Goal: Task Accomplishment & Management: Manage account settings

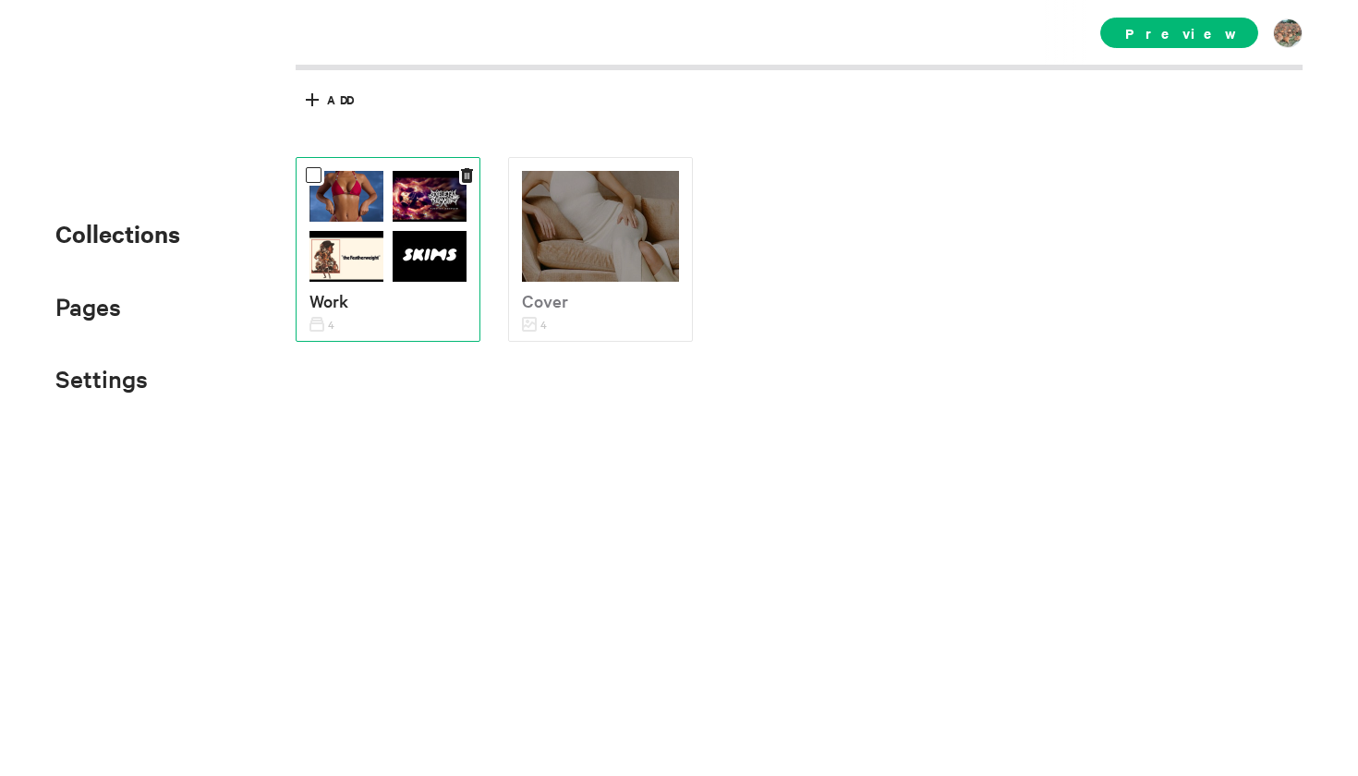
click at [419, 262] on img at bounding box center [430, 256] width 74 height 51
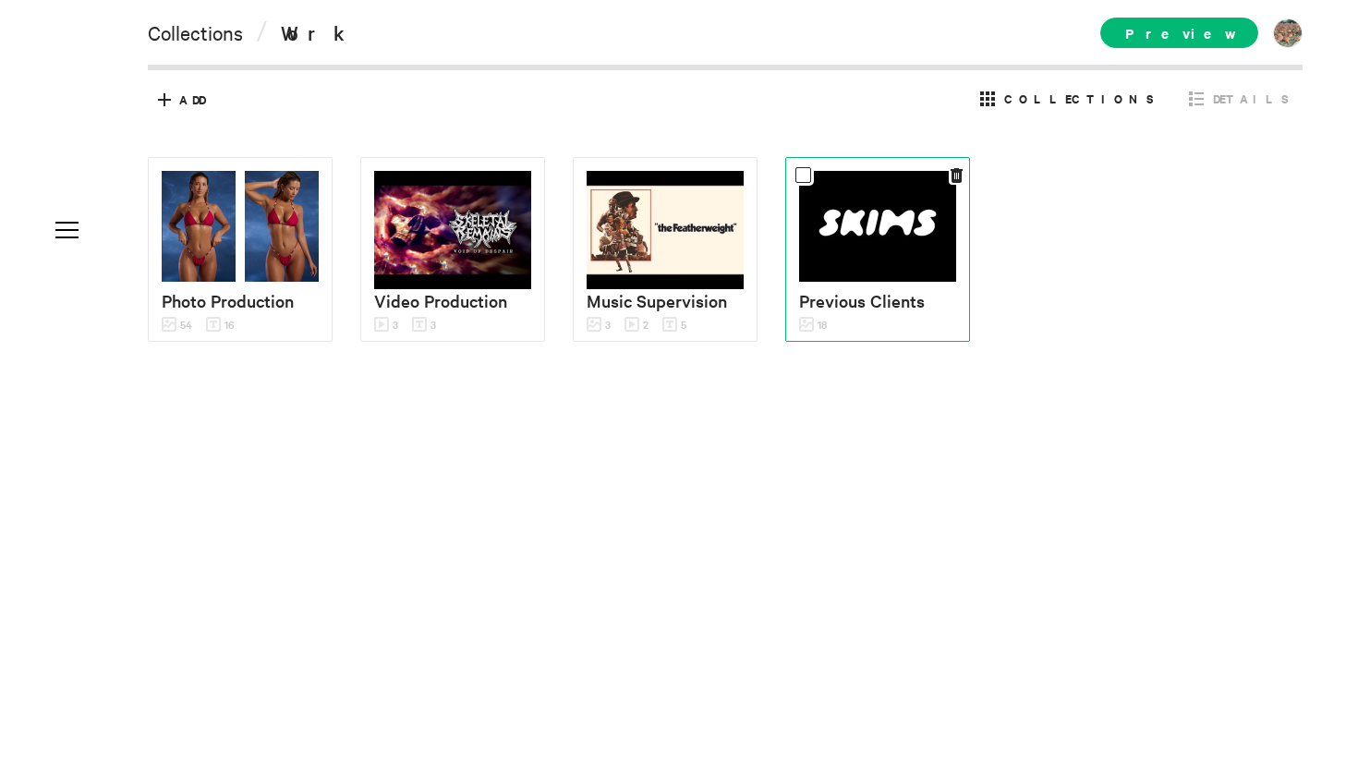
click at [866, 256] on img at bounding box center [877, 226] width 157 height 111
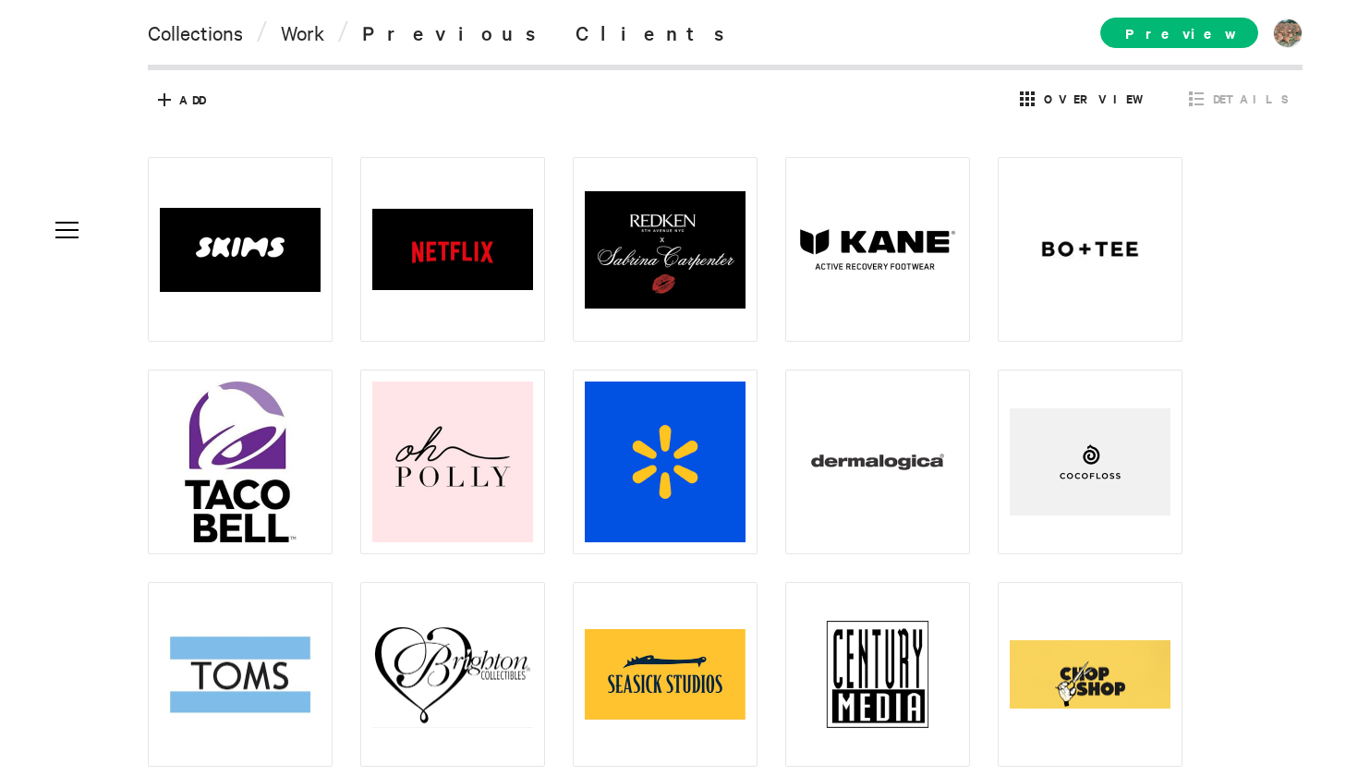
drag, startPoint x: 1340, startPoint y: 316, endPoint x: 1334, endPoint y: 698, distance: 382.5
click at [1334, 698] on div at bounding box center [679, 388] width 1358 height 776
drag, startPoint x: 1334, startPoint y: 698, endPoint x: 1357, endPoint y: 272, distance: 426.5
click at [1357, 272] on div at bounding box center [679, 388] width 1358 height 776
drag, startPoint x: 962, startPoint y: 775, endPoint x: 180, endPoint y: 105, distance: 1029.1
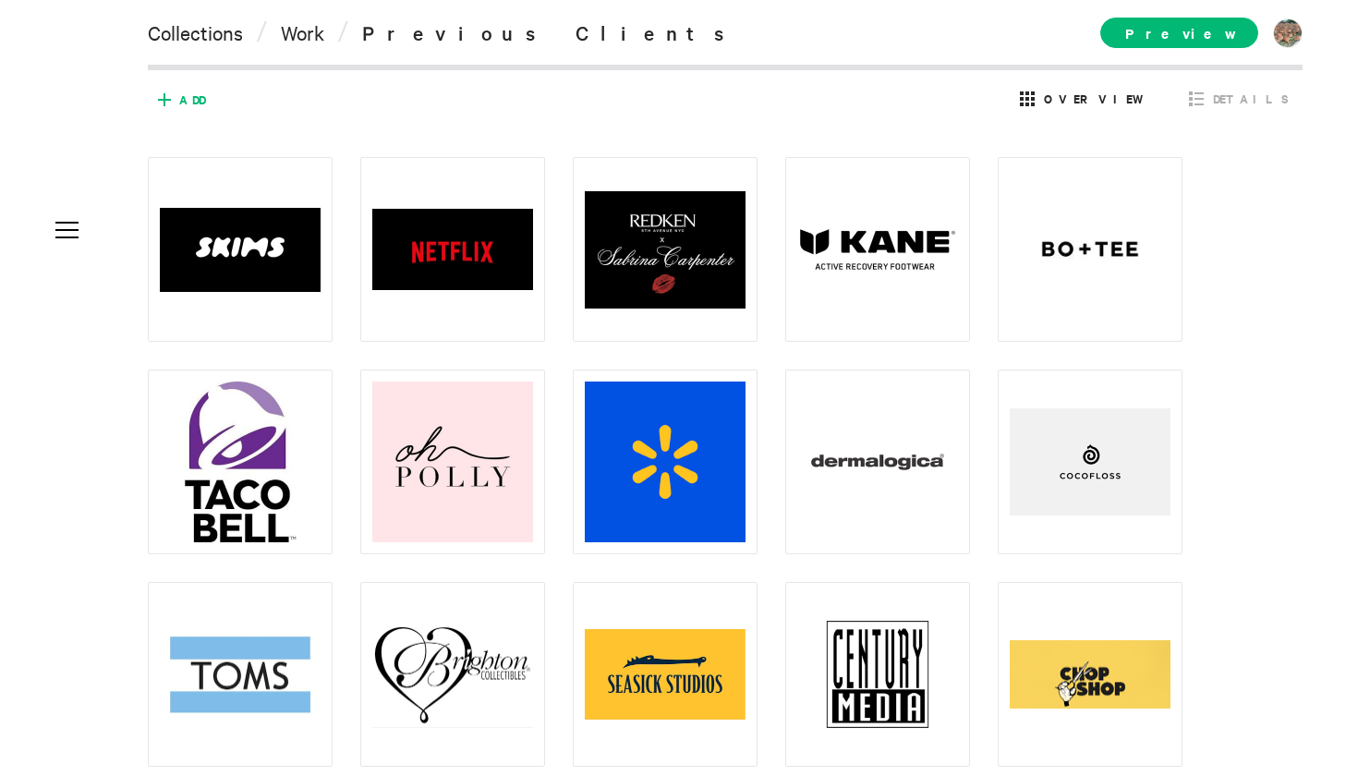
click at [180, 105] on span "Add" at bounding box center [192, 99] width 26 height 17
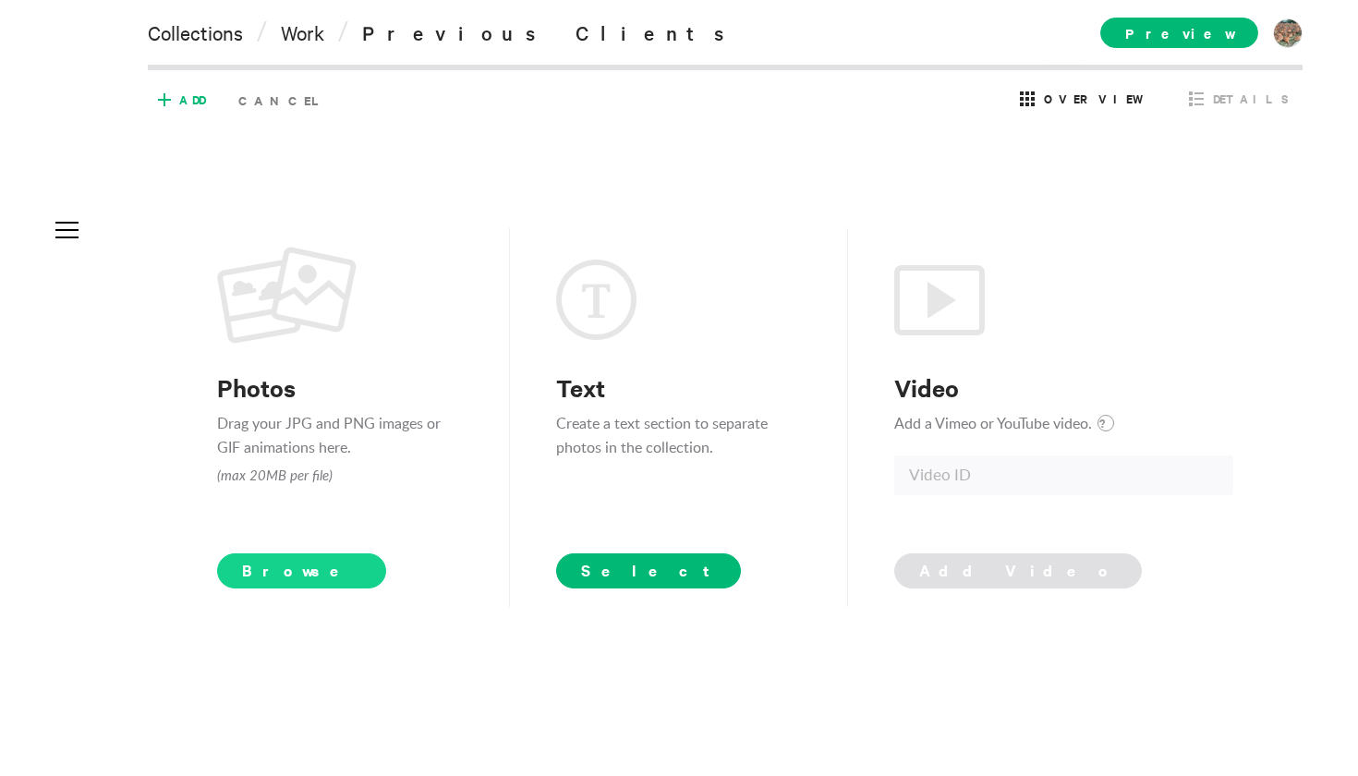
click at [272, 574] on span "Browse" at bounding box center [301, 570] width 169 height 35
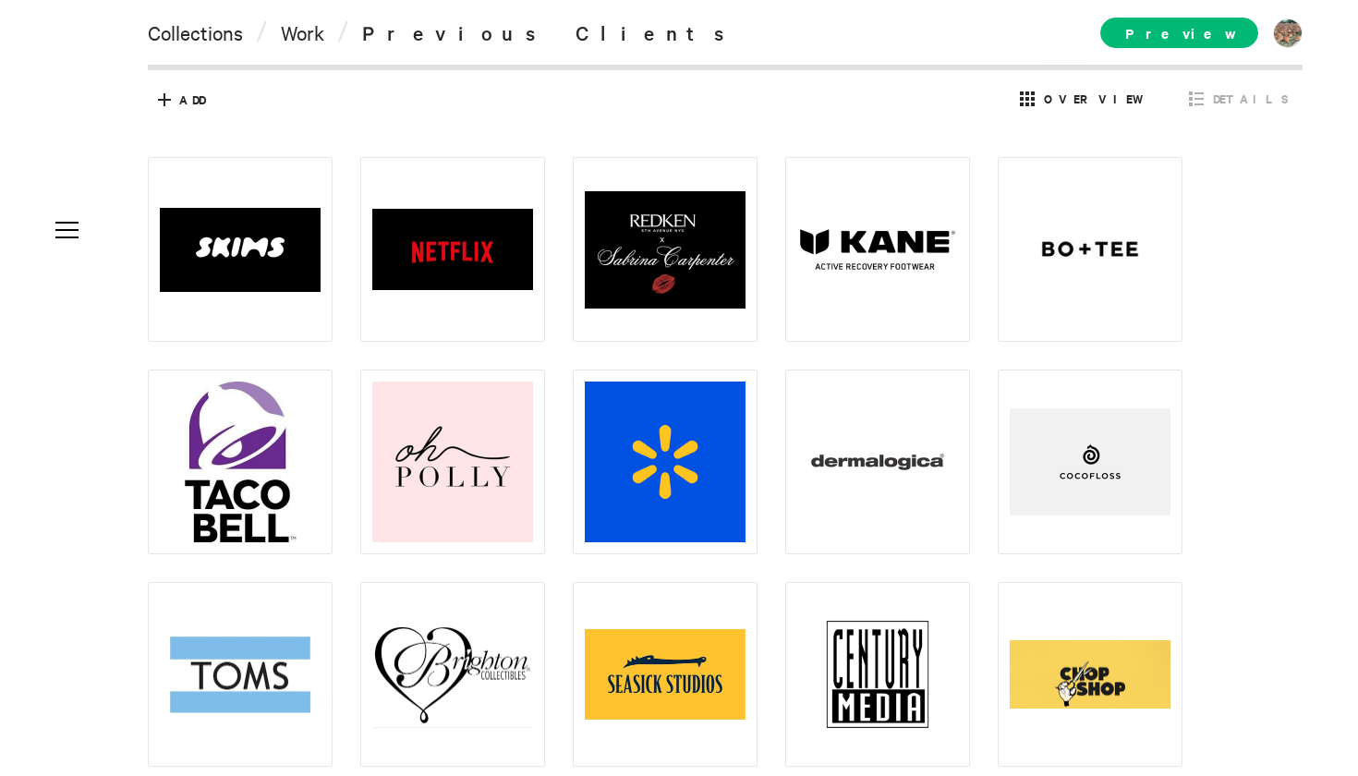
scroll to position [2, 0]
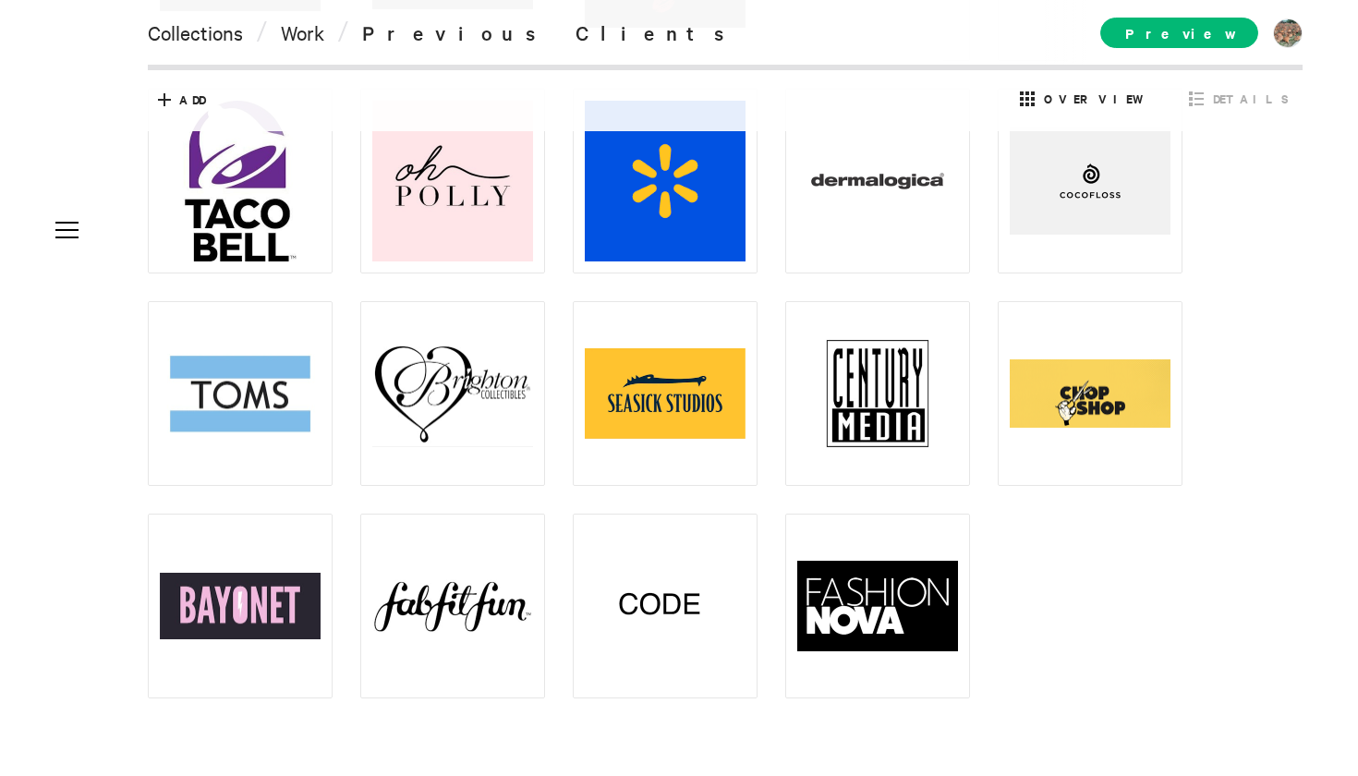
drag, startPoint x: 1357, startPoint y: 464, endPoint x: 1353, endPoint y: 775, distance: 311.3
click at [1353, 775] on div at bounding box center [679, 388] width 1358 height 776
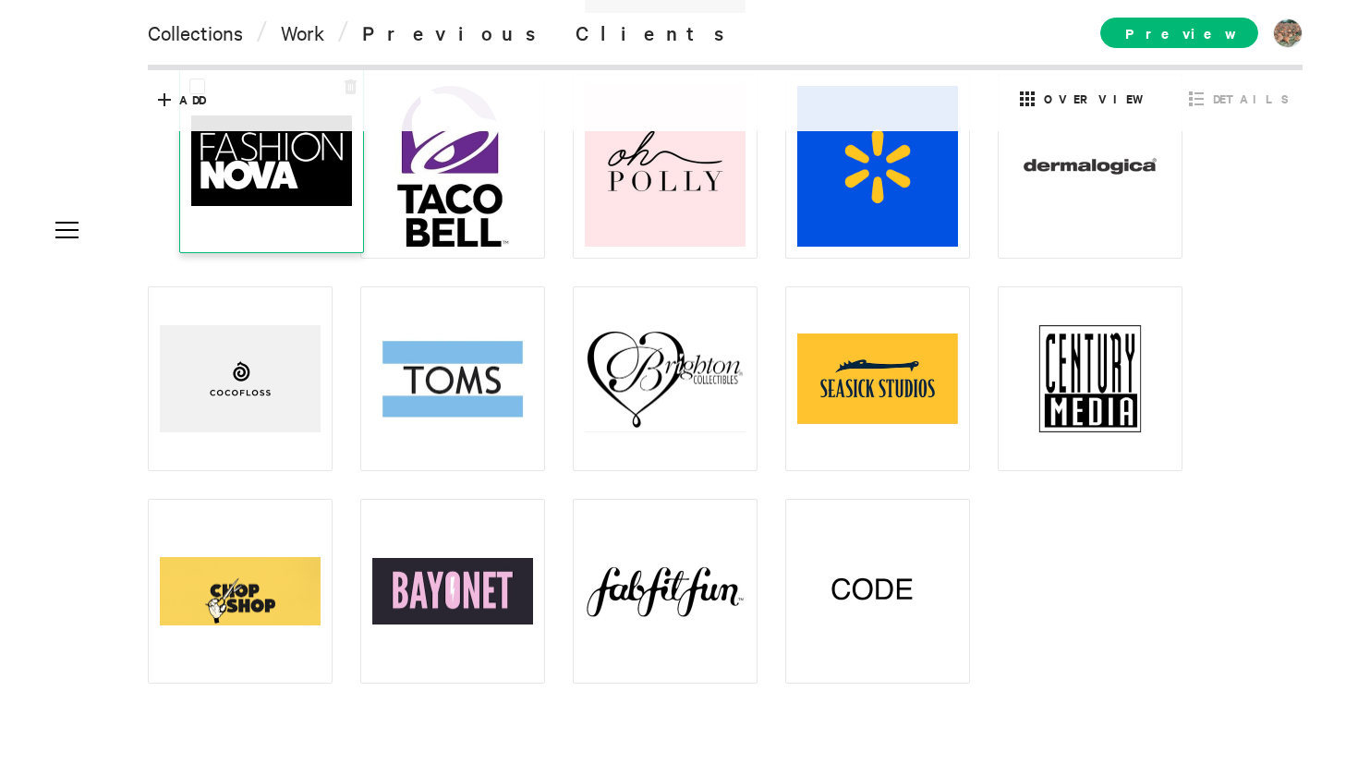
click at [288, 188] on img at bounding box center [271, 160] width 161 height 91
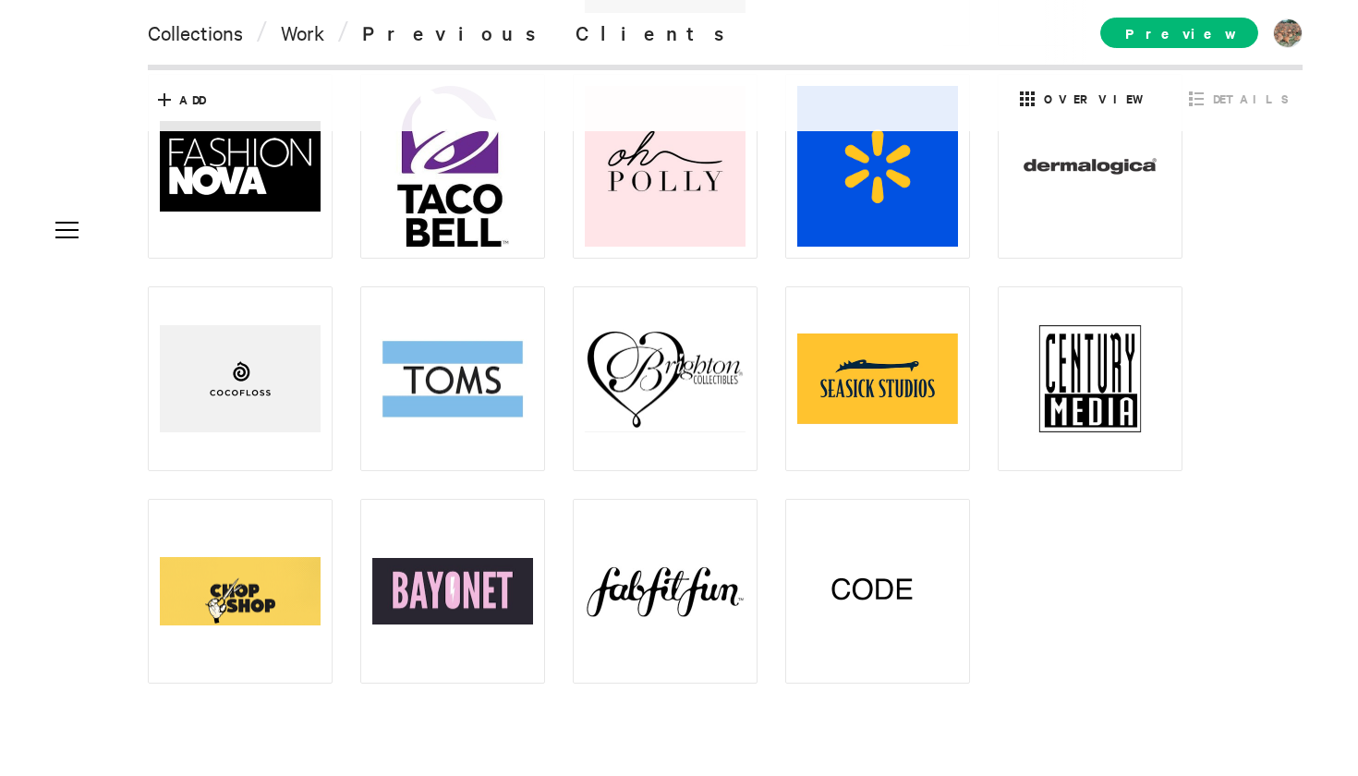
click at [1241, 337] on div at bounding box center [739, 272] width 1182 height 822
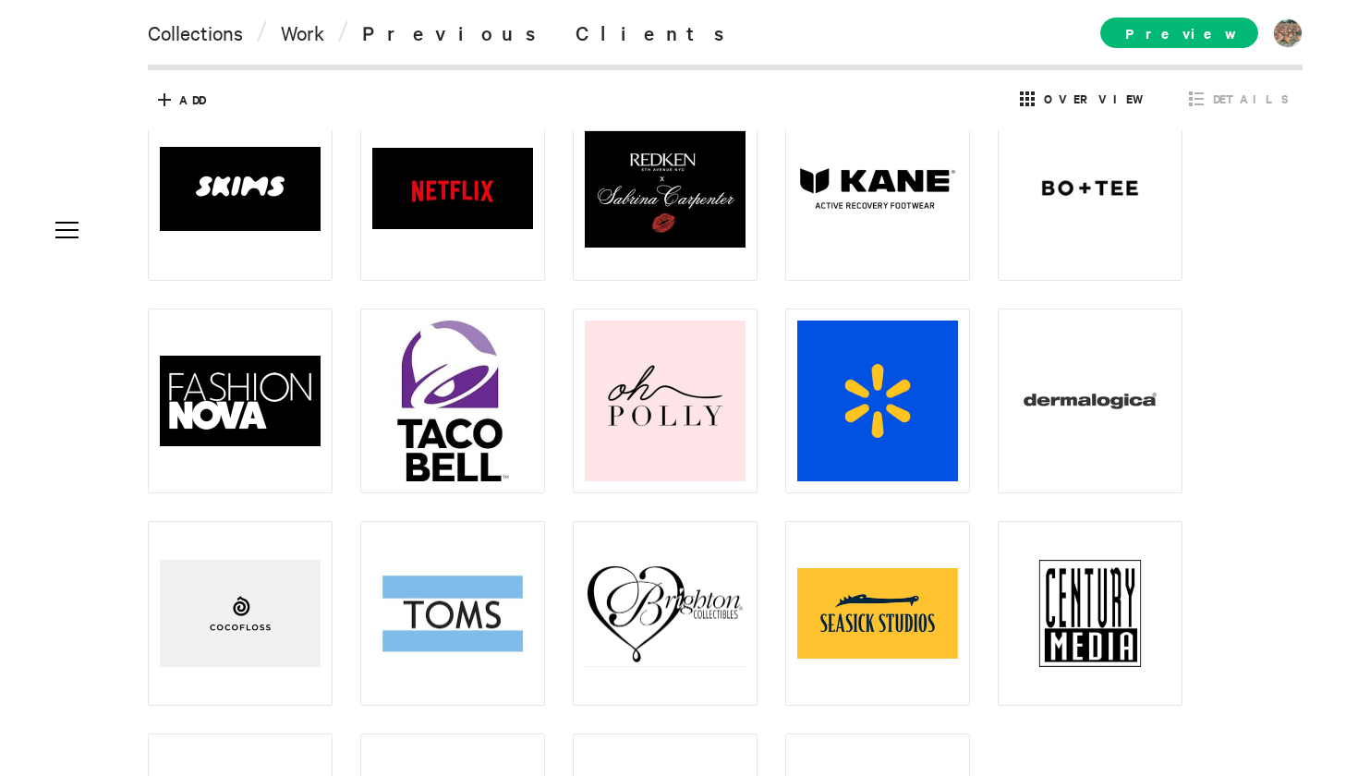
scroll to position [0, 0]
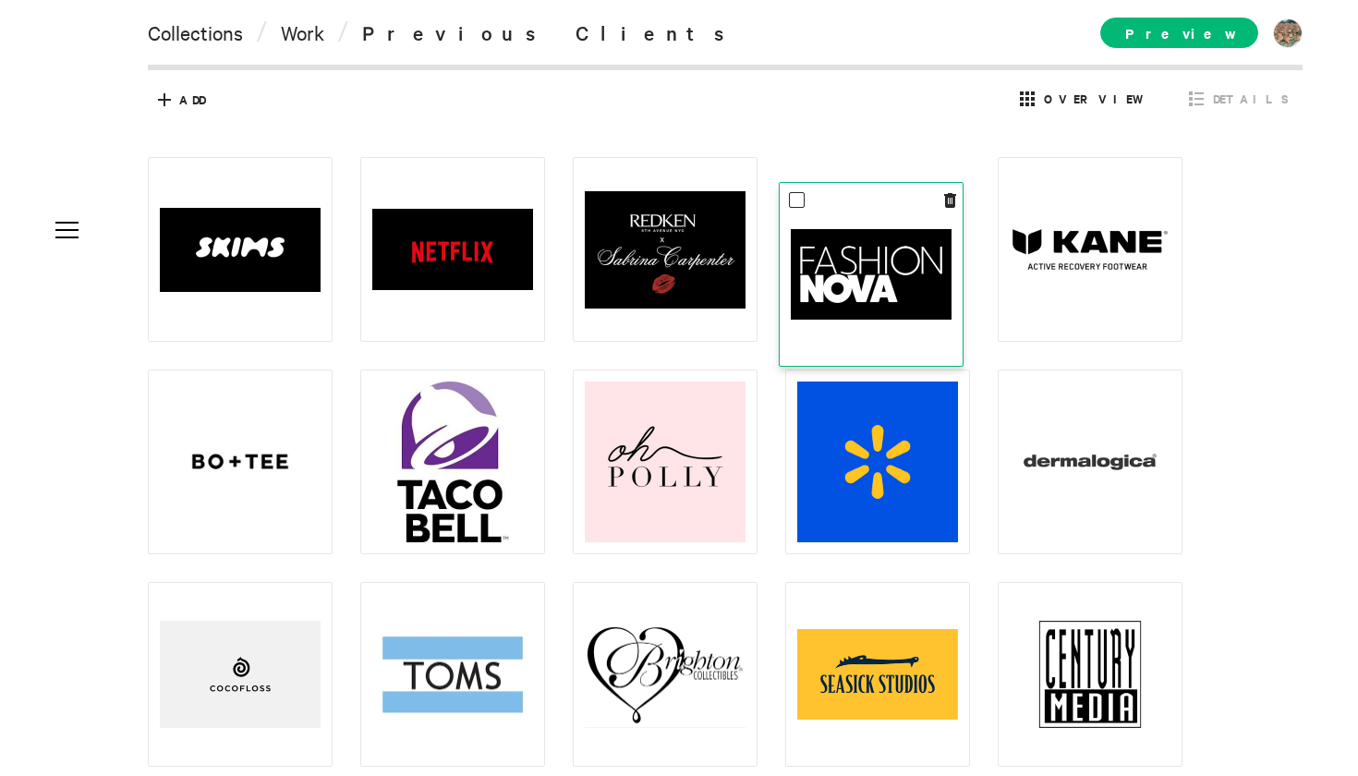
click at [839, 274] on img at bounding box center [871, 274] width 161 height 91
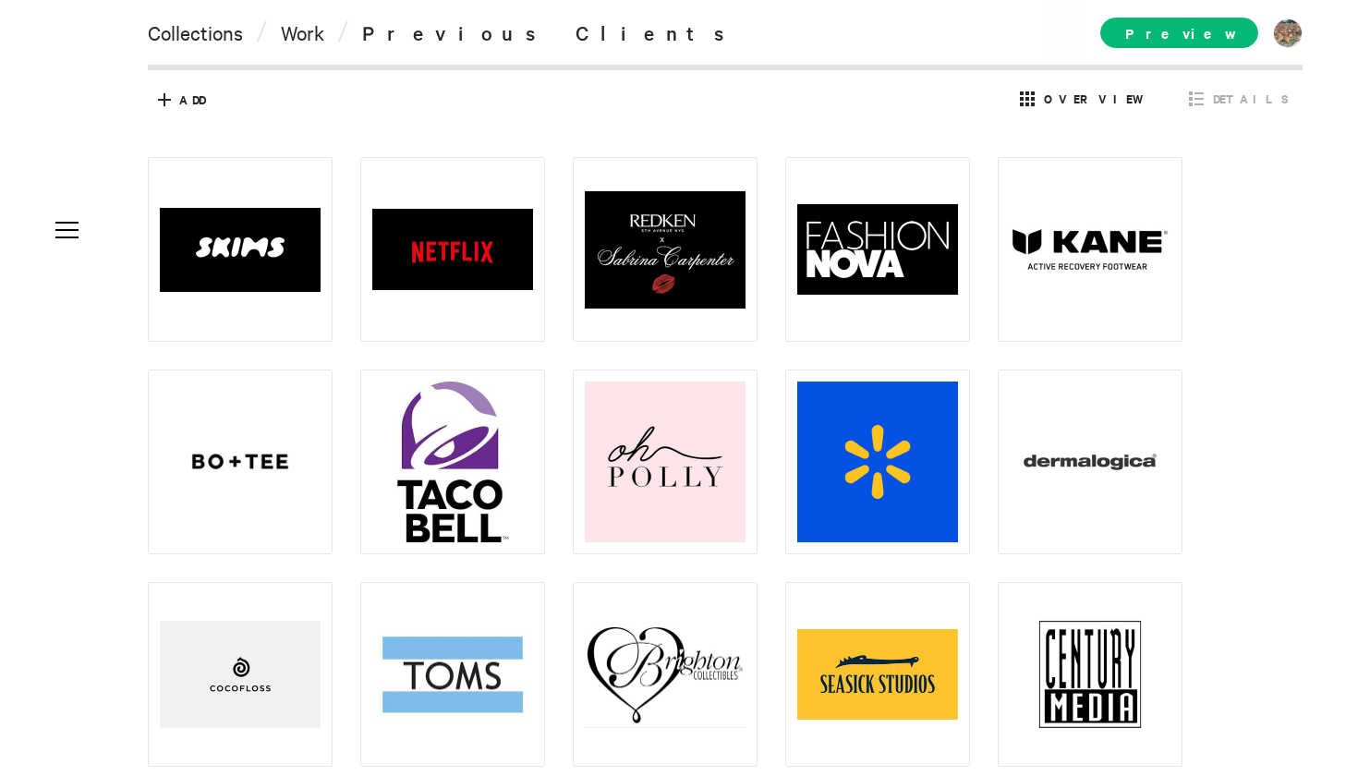
click at [1281, 270] on div at bounding box center [739, 568] width 1182 height 822
